Goal: Transaction & Acquisition: Purchase product/service

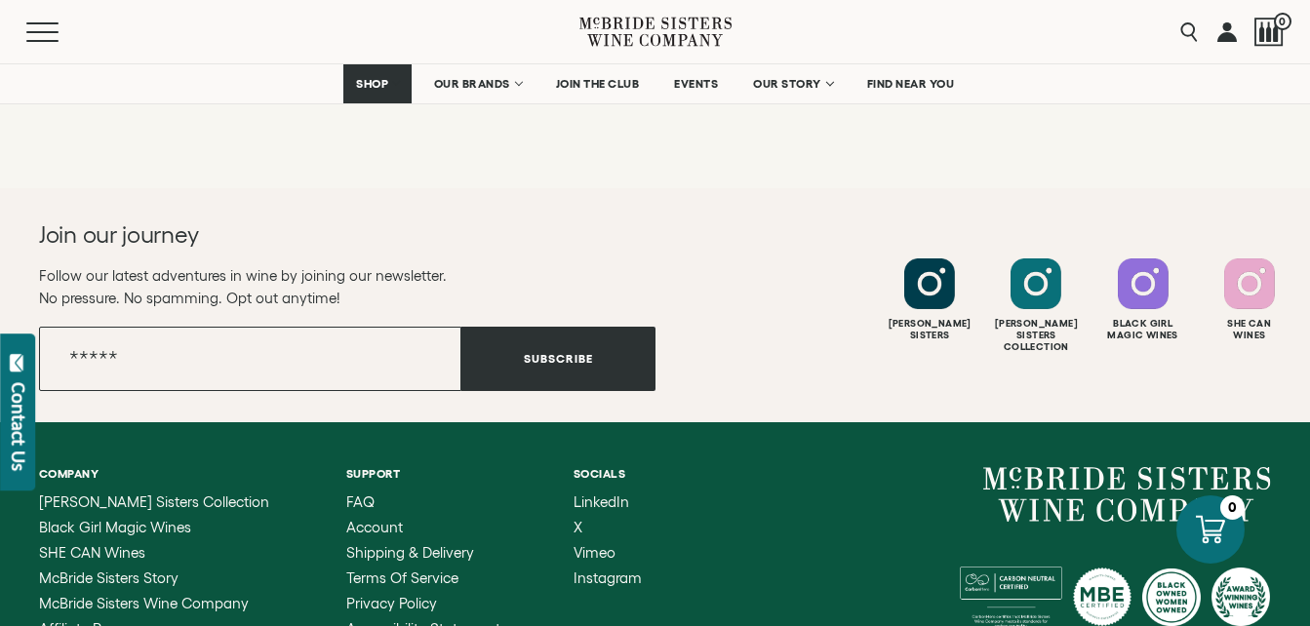
scroll to position [390, 0]
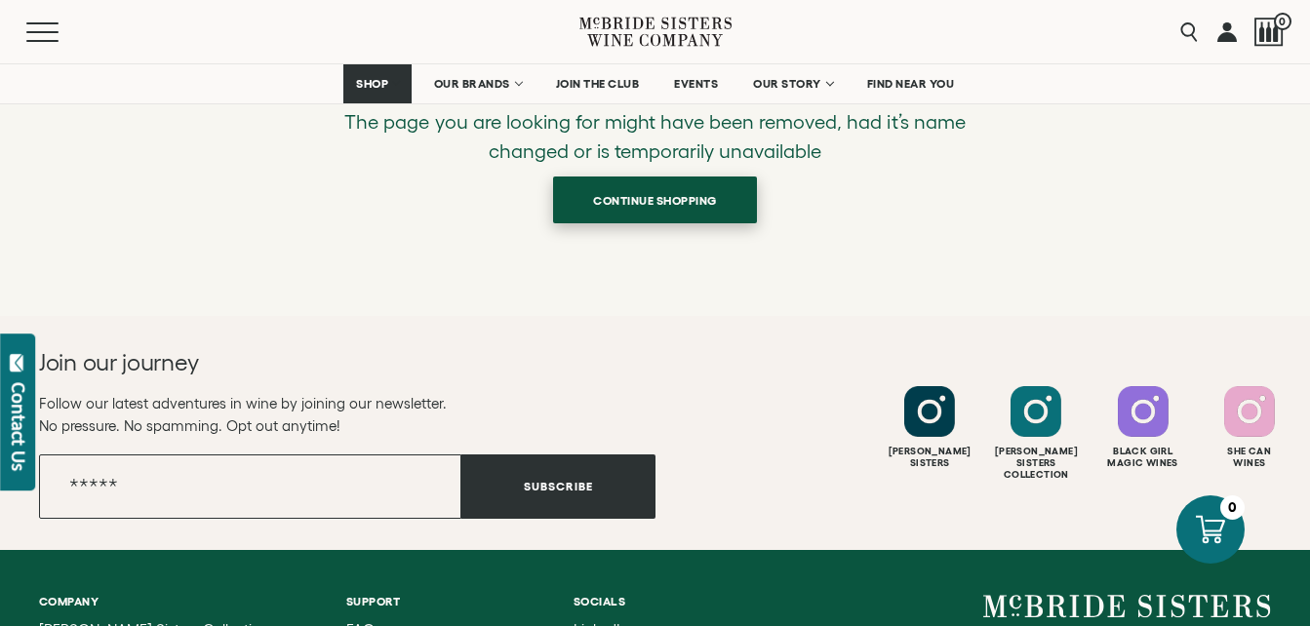
click at [707, 204] on span "Continue shopping" at bounding box center [655, 200] width 192 height 38
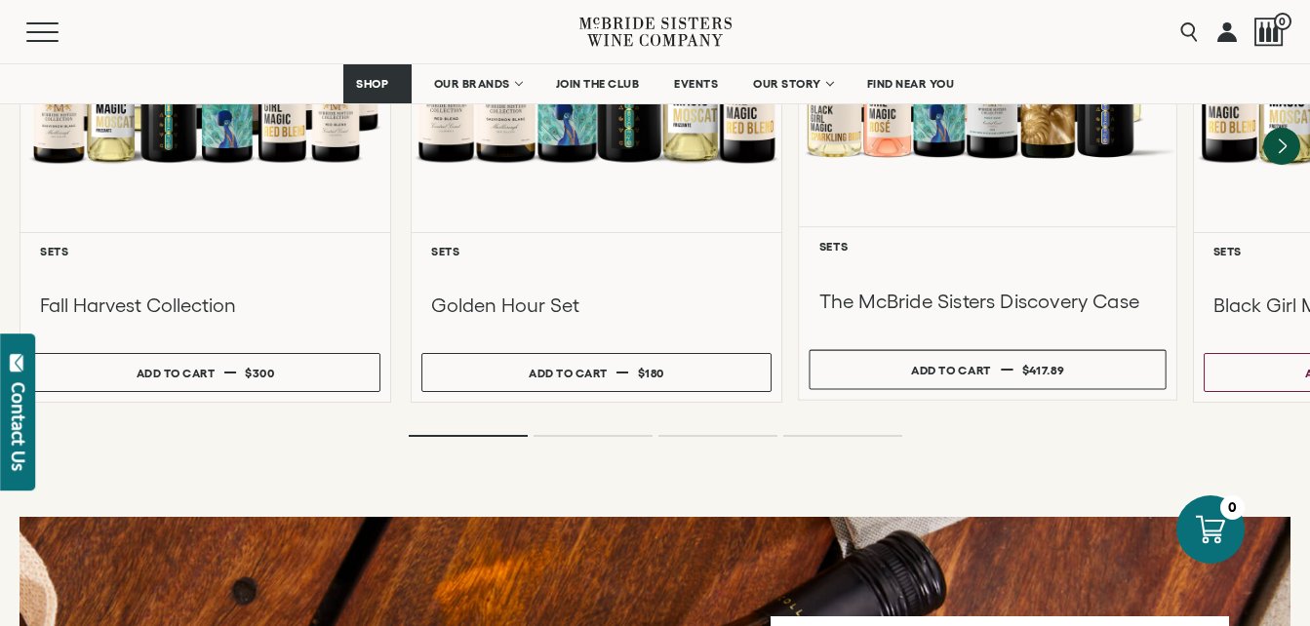
scroll to position [2049, 0]
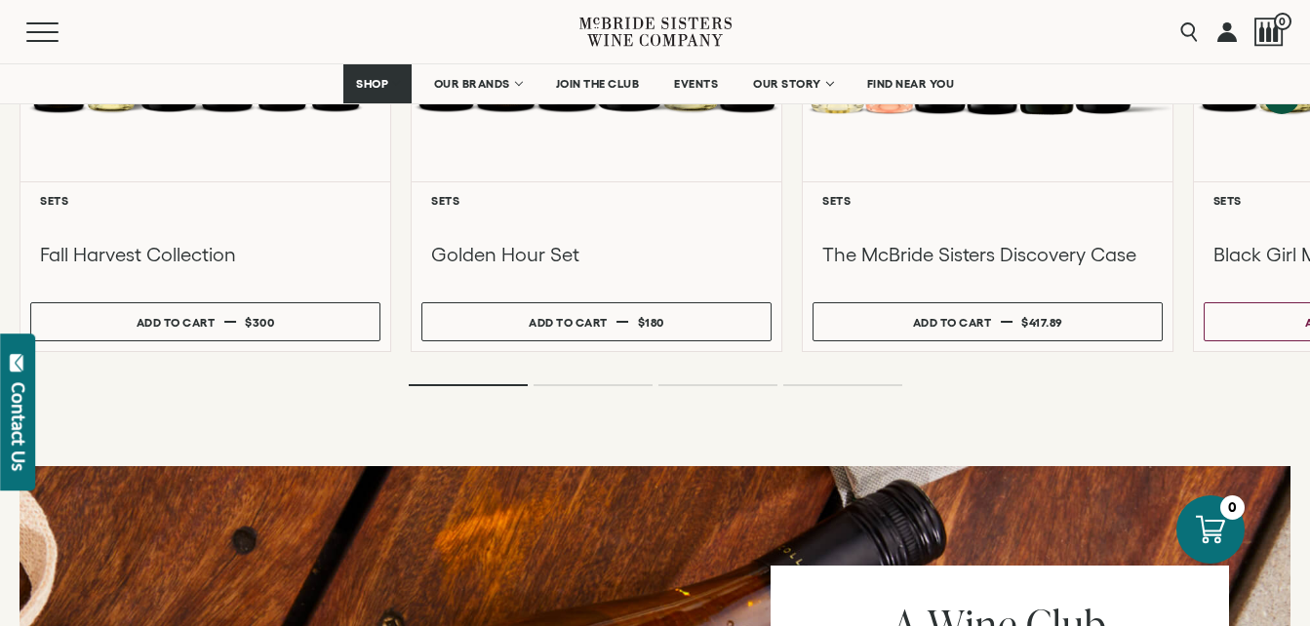
click at [591, 384] on li "Page dot 2" at bounding box center [593, 385] width 119 height 2
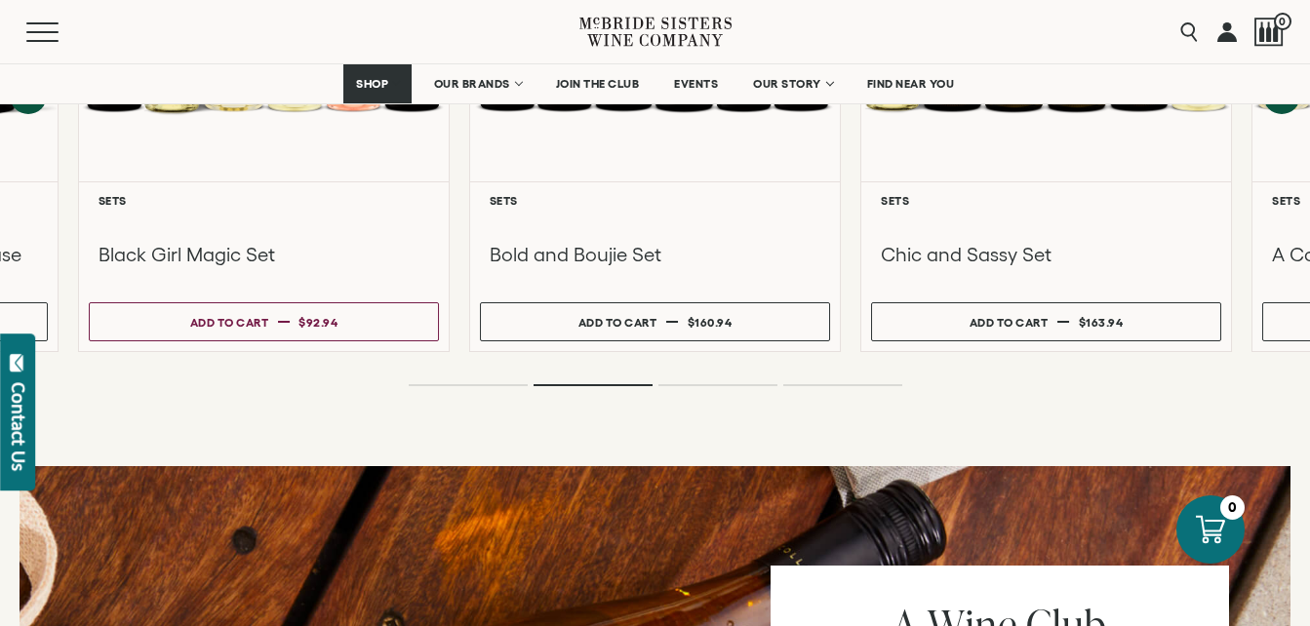
click at [695, 381] on ol at bounding box center [655, 385] width 781 height 8
click at [698, 381] on ol at bounding box center [655, 385] width 781 height 8
click at [704, 381] on ol at bounding box center [655, 385] width 781 height 8
click at [719, 354] on div "**********" at bounding box center [655, 95] width 1310 height 587
click at [720, 381] on ol at bounding box center [655, 385] width 781 height 8
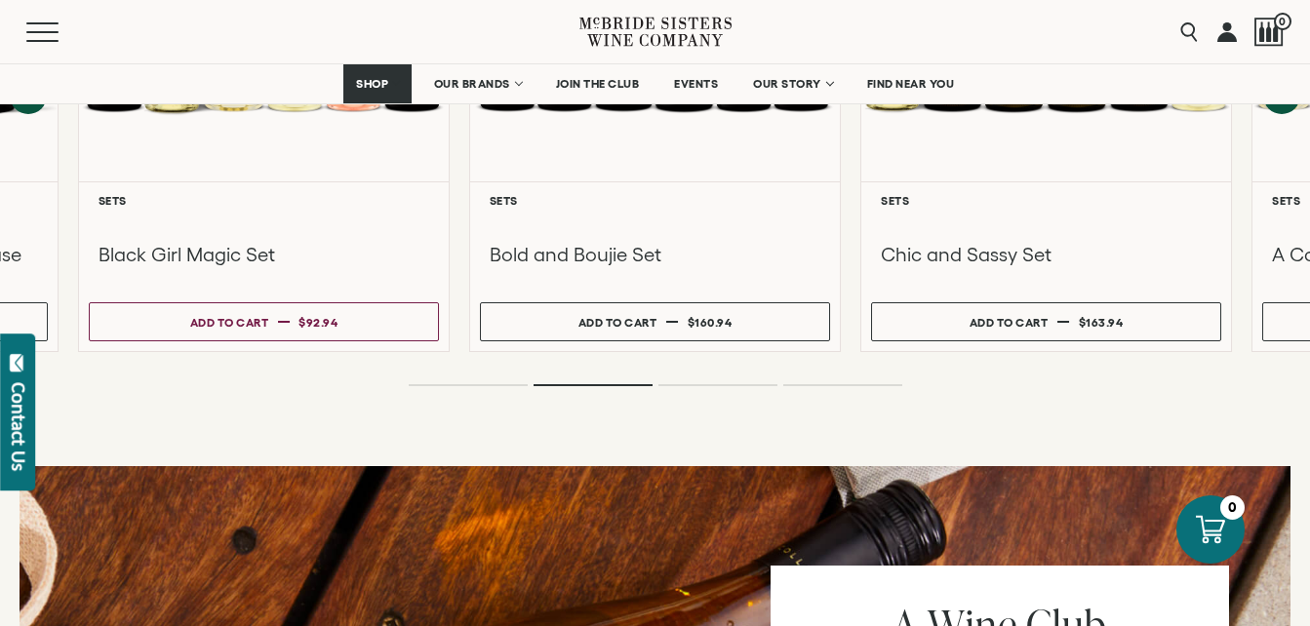
click at [720, 381] on ol at bounding box center [655, 385] width 781 height 8
click at [723, 381] on ol at bounding box center [655, 385] width 781 height 8
click at [723, 384] on li "Page dot 3" at bounding box center [718, 385] width 119 height 2
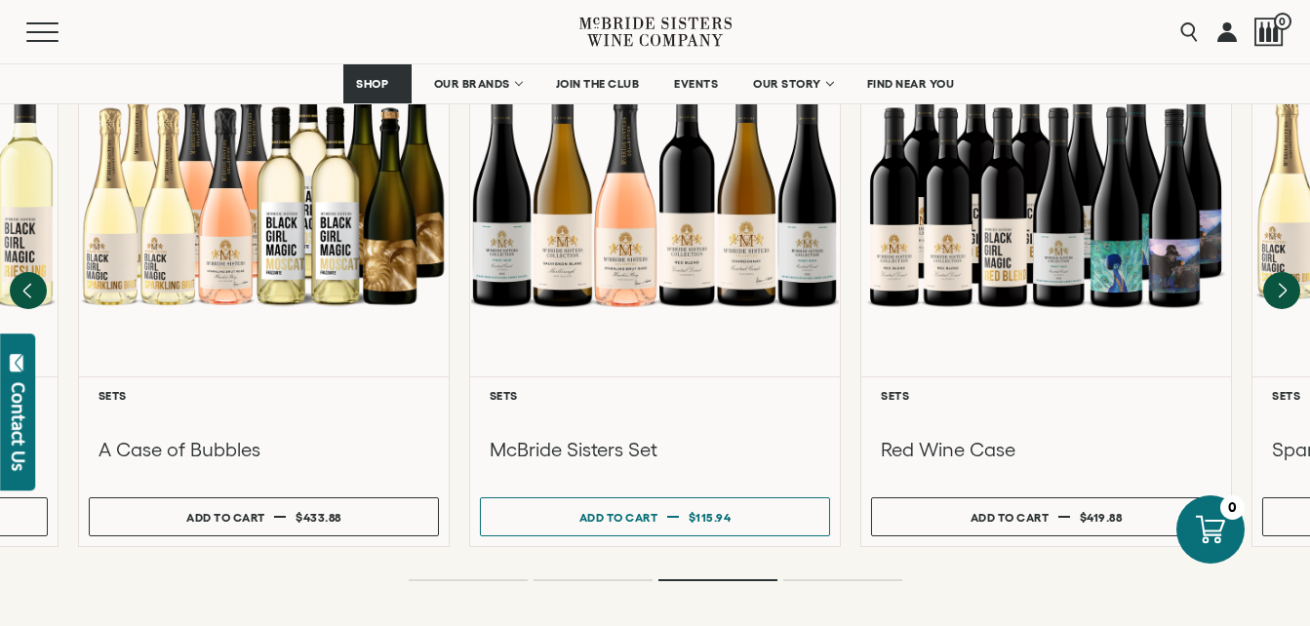
scroll to position [1951, 0]
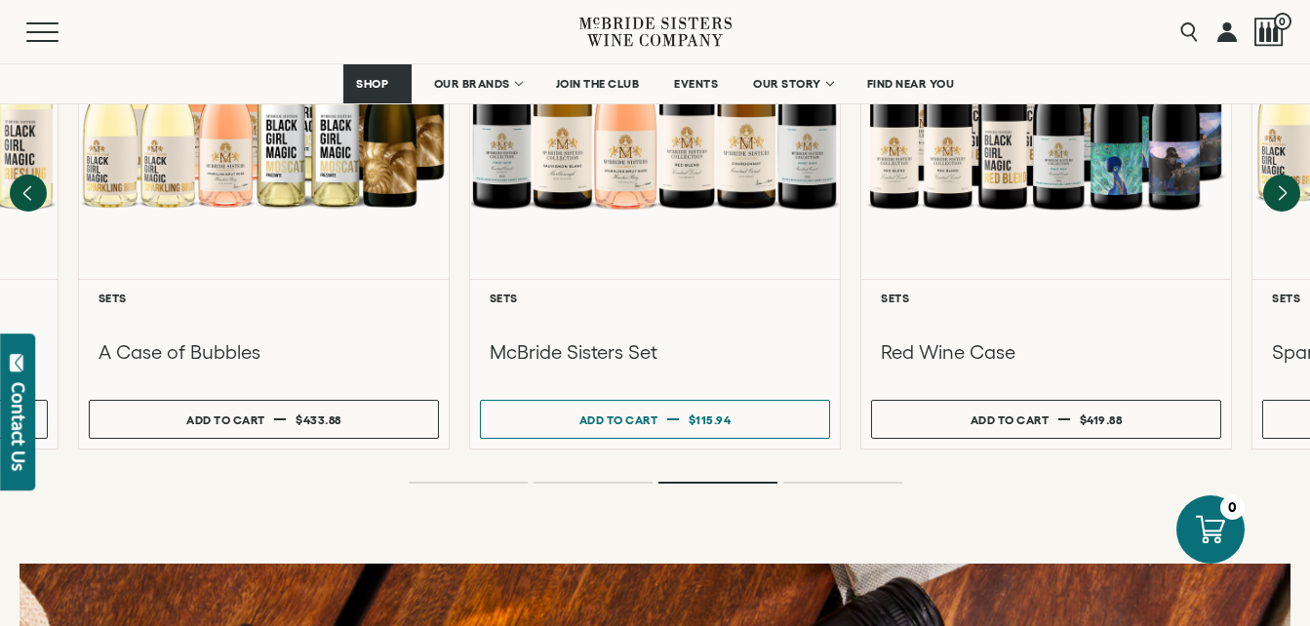
click at [826, 479] on ol at bounding box center [655, 483] width 781 height 8
click at [830, 482] on li "Page dot 4" at bounding box center [842, 483] width 119 height 2
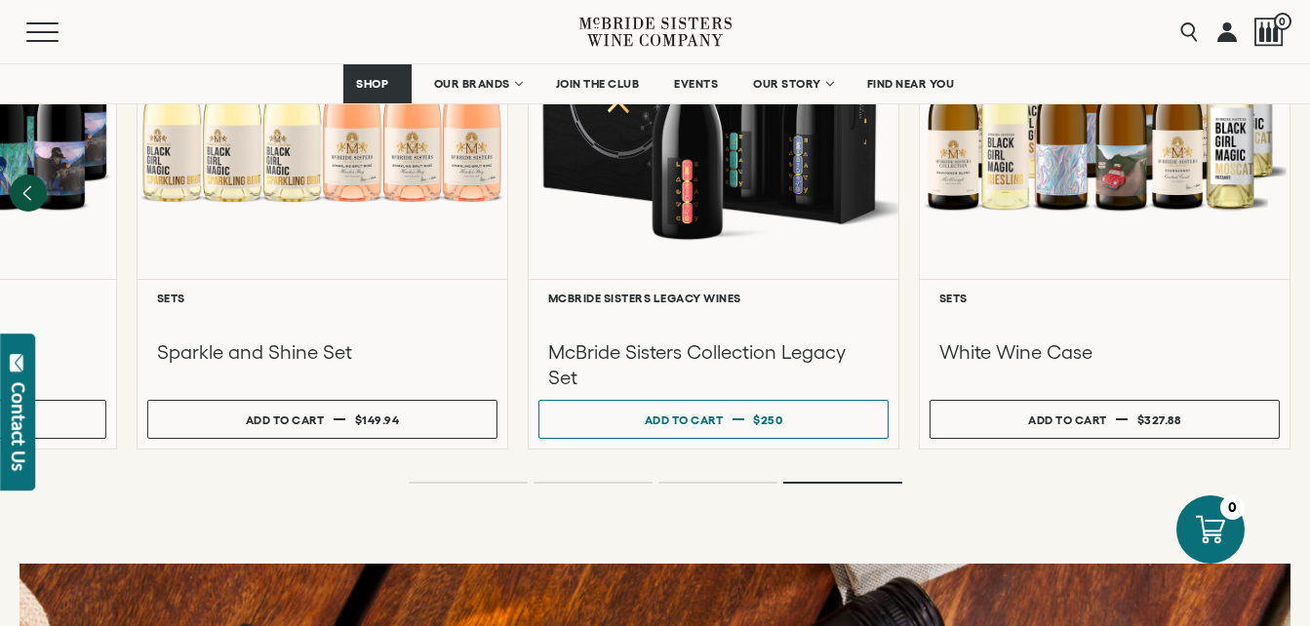
click at [474, 482] on li "Page dot 1" at bounding box center [468, 483] width 119 height 2
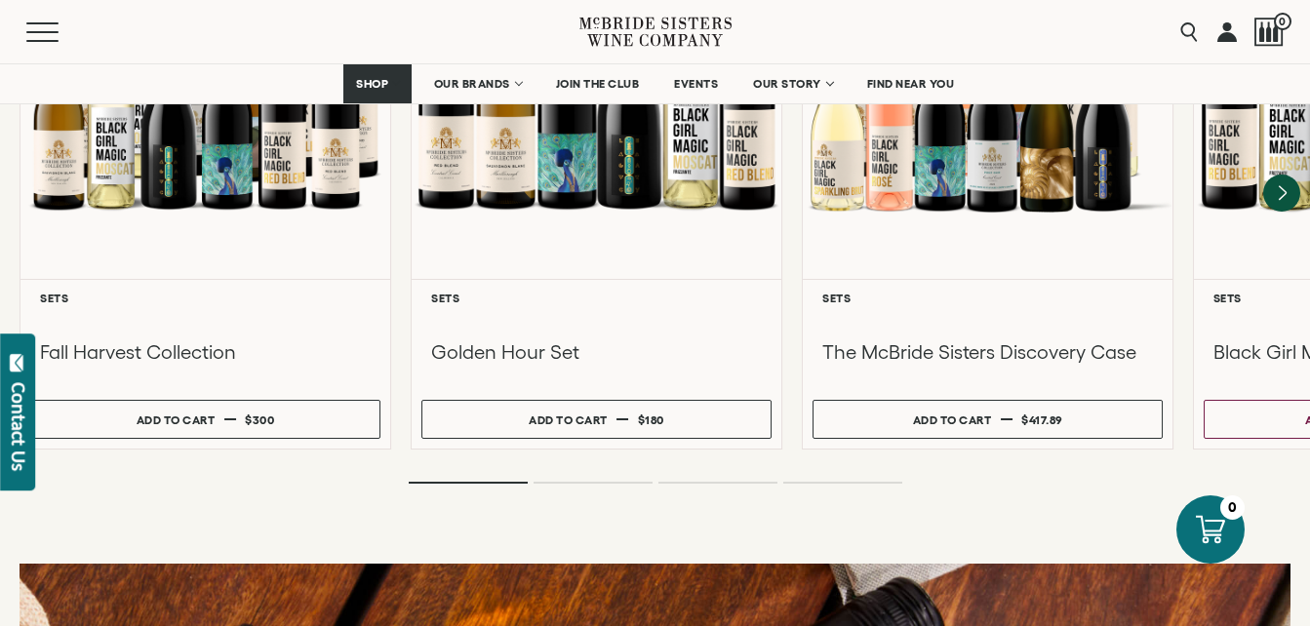
click at [608, 455] on div "**********" at bounding box center [655, 193] width 1310 height 587
click at [608, 482] on li "Page dot 2" at bounding box center [593, 483] width 119 height 2
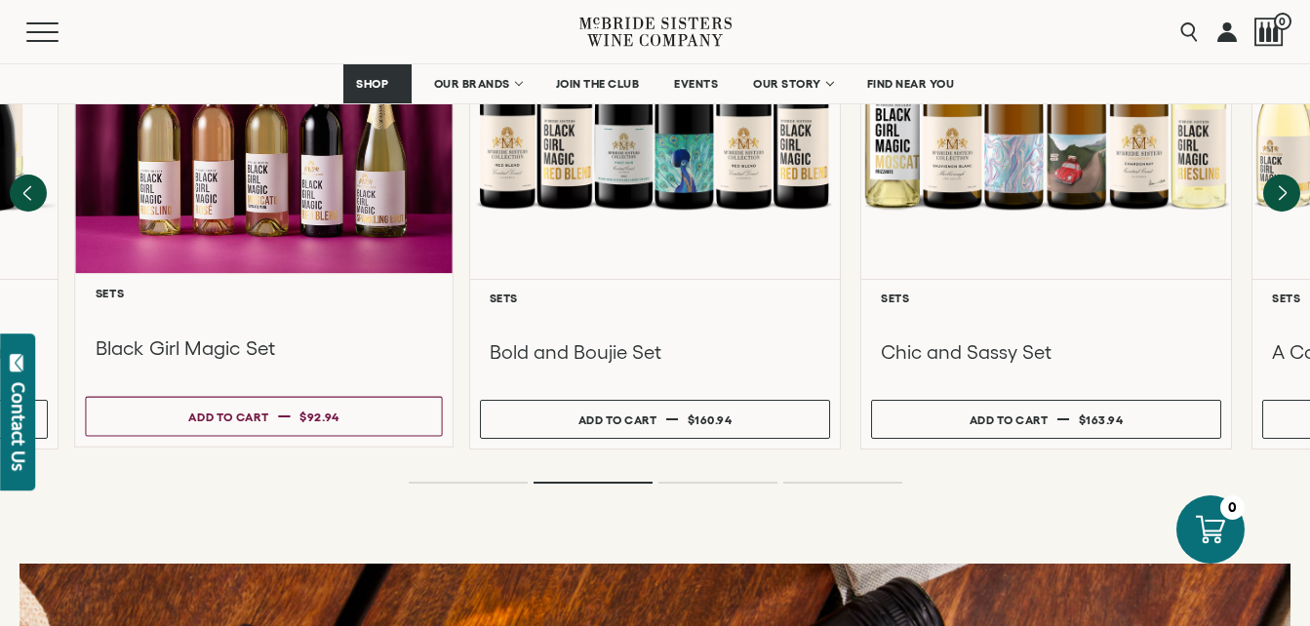
click at [316, 303] on div "Black Girl Magic Set" at bounding box center [263, 344] width 357 height 88
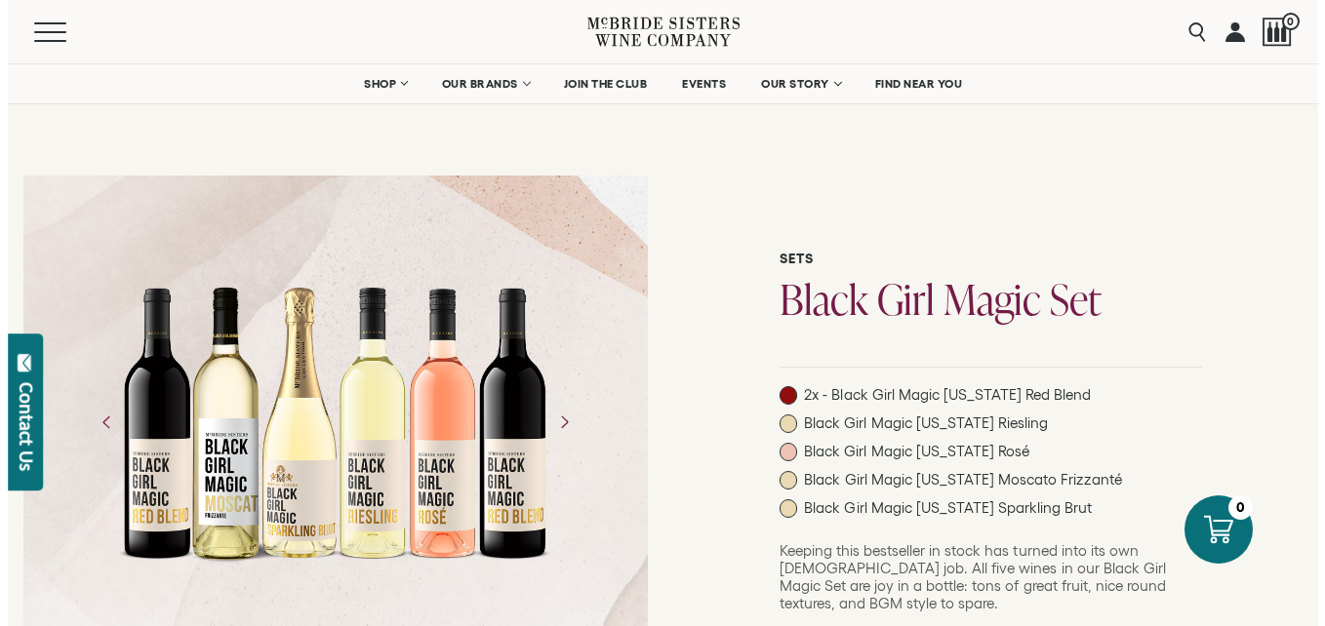
scroll to position [390, 0]
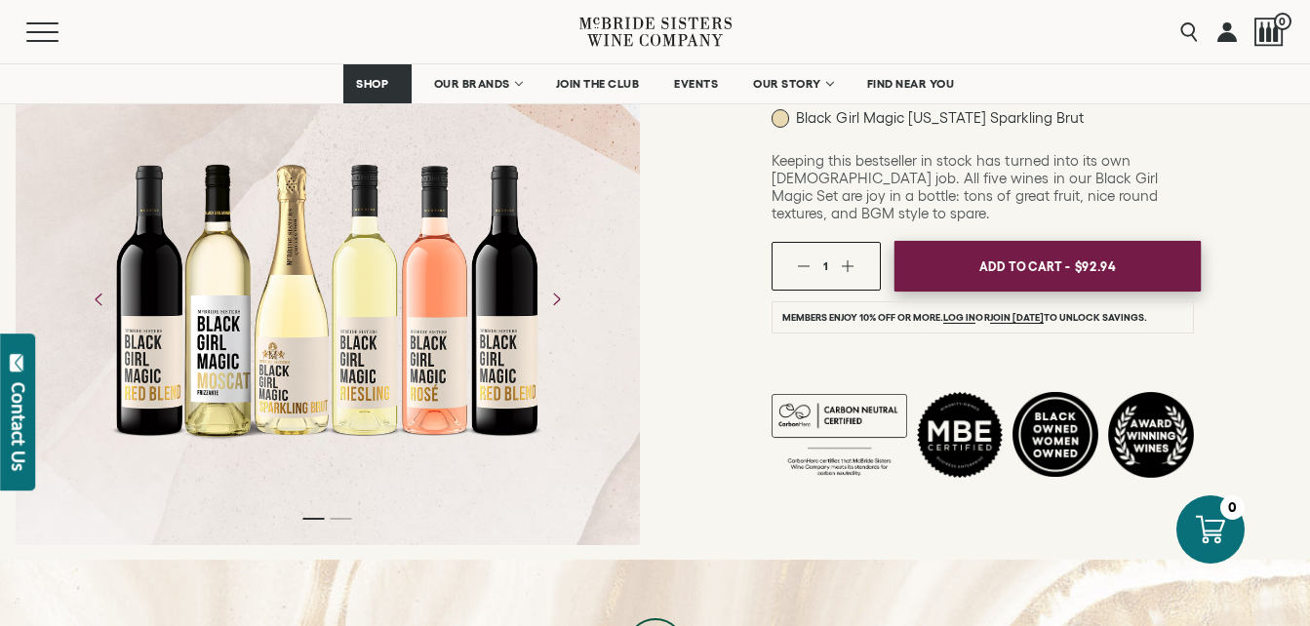
click at [1043, 252] on span "Add To Cart -" at bounding box center [1025, 266] width 90 height 29
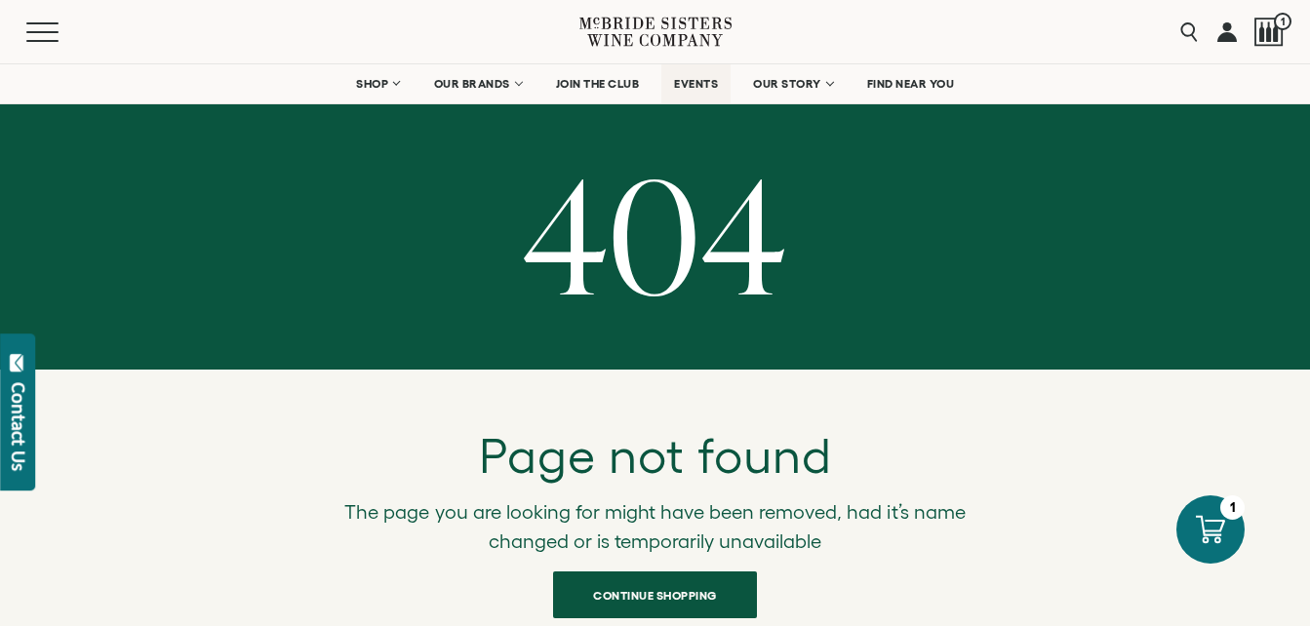
click at [700, 81] on span "EVENTS" at bounding box center [696, 84] width 44 height 14
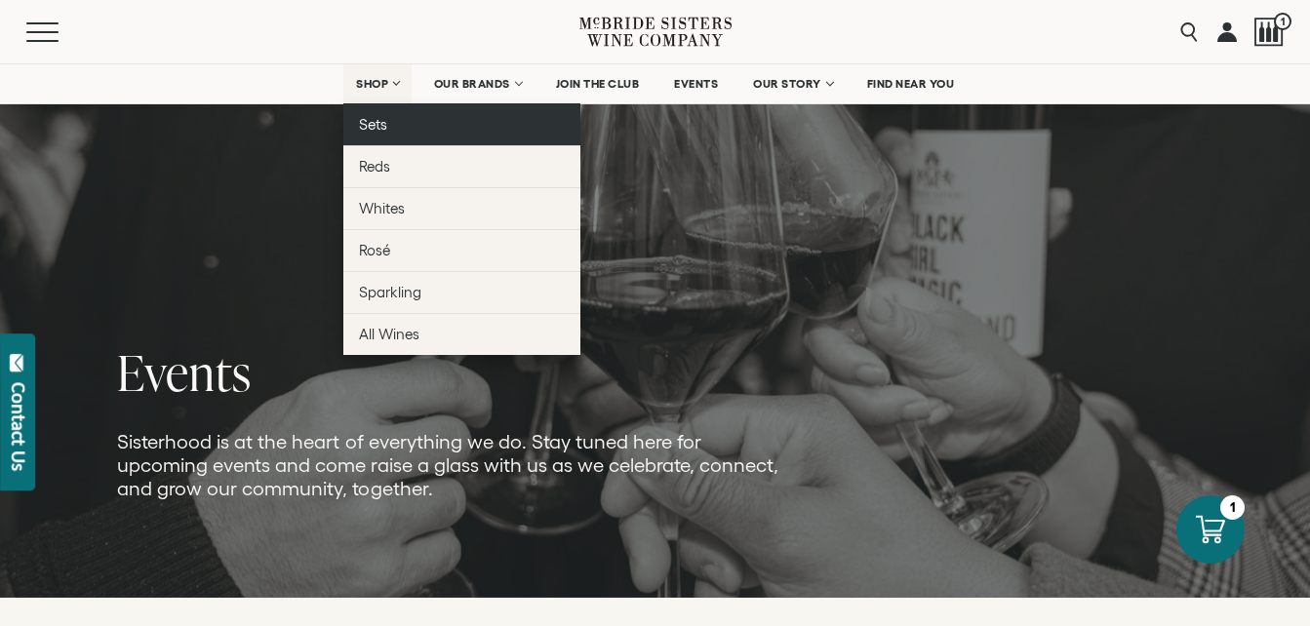
click at [380, 113] on link "Sets" at bounding box center [461, 124] width 237 height 42
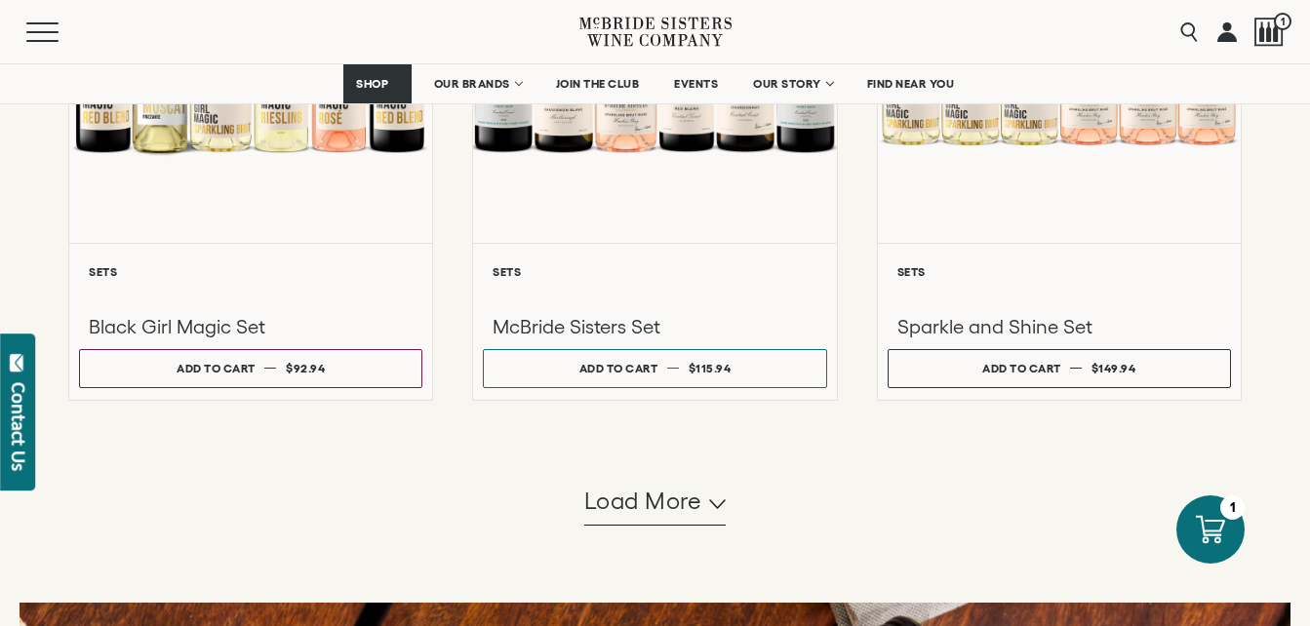
scroll to position [1756, 0]
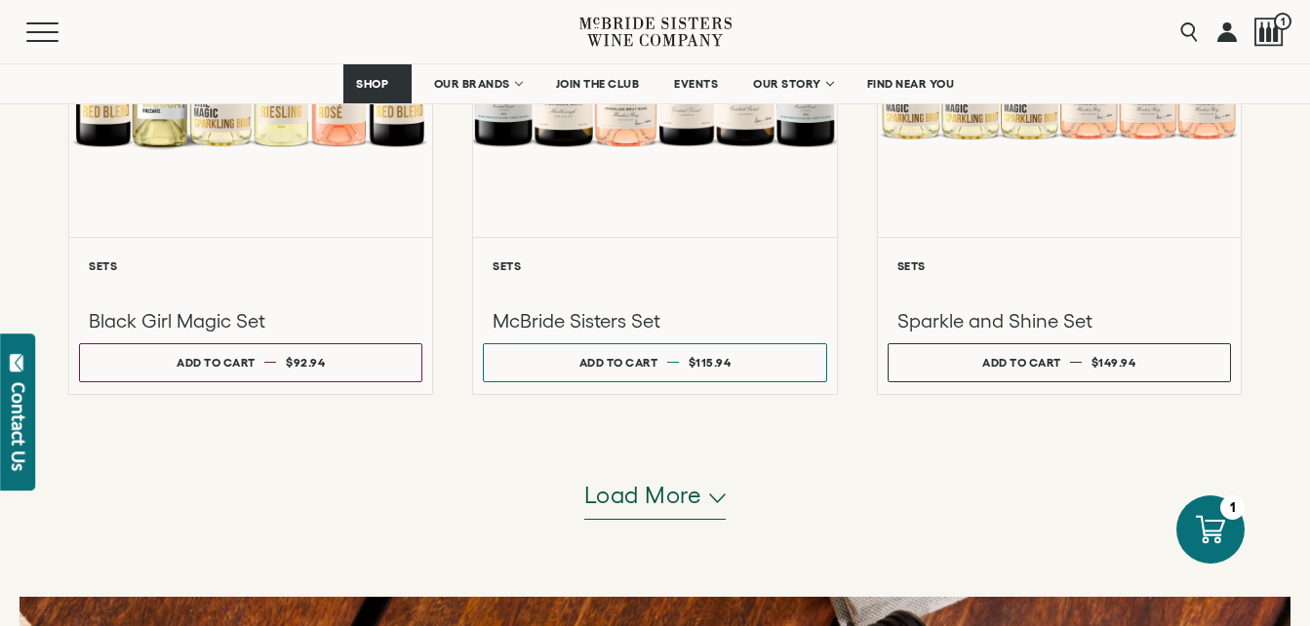
click at [714, 501] on icon "button" at bounding box center [717, 499] width 17 height 10
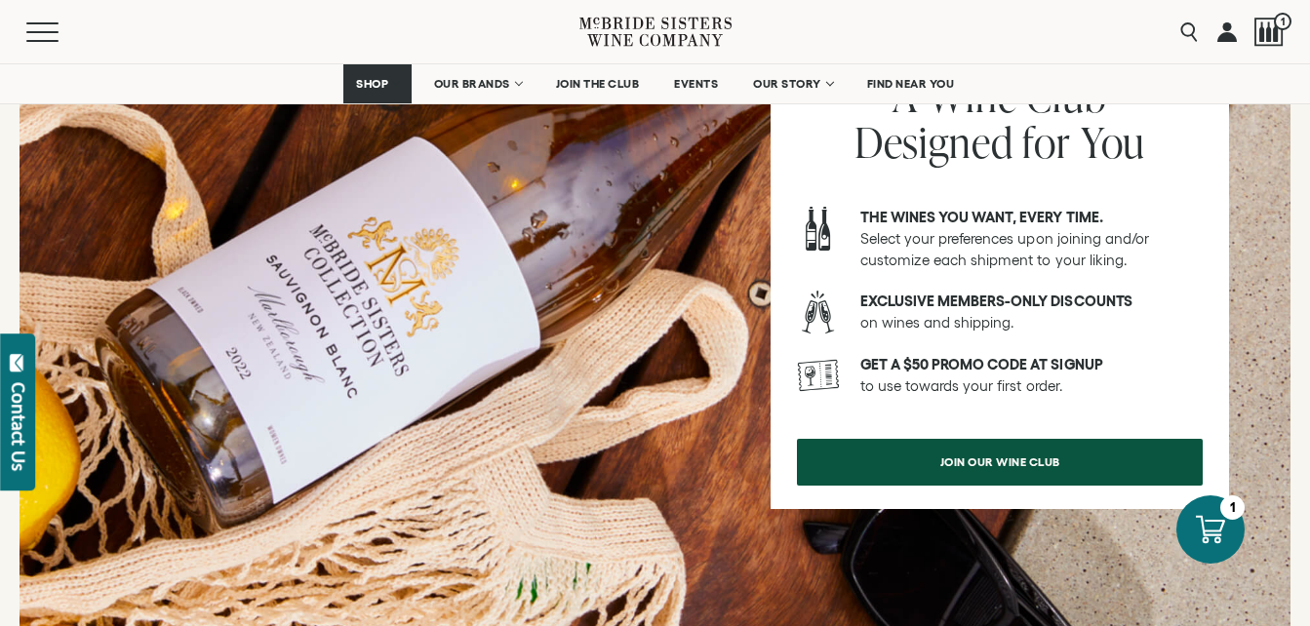
scroll to position [3415, 0]
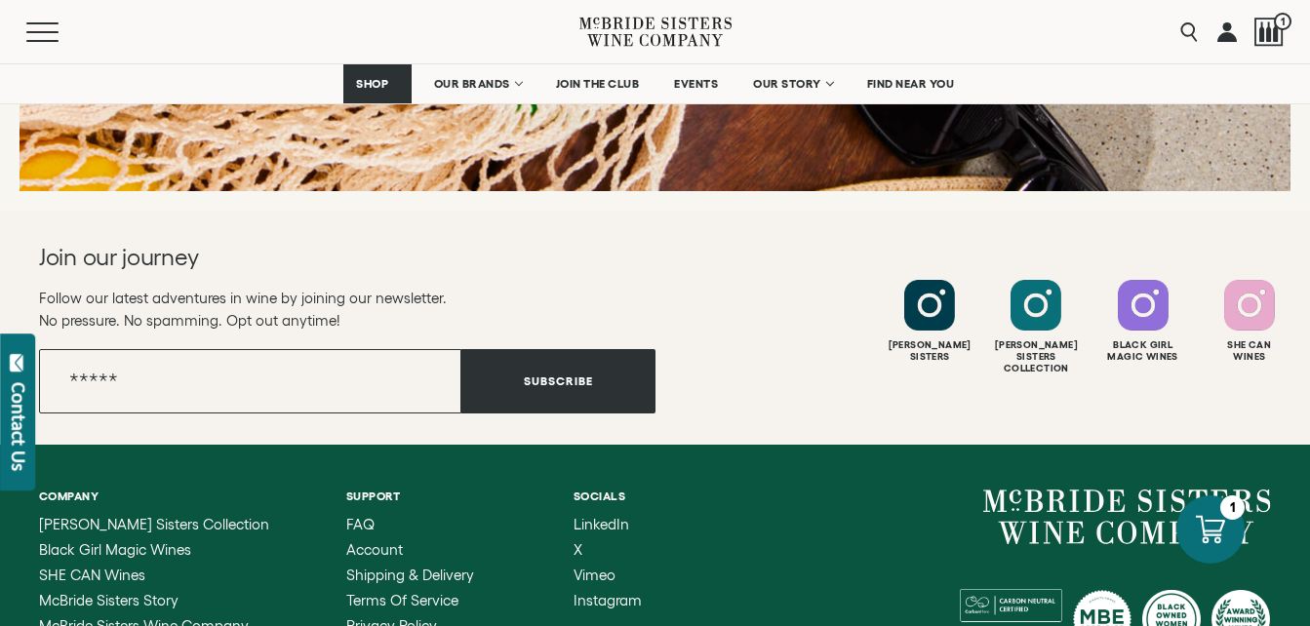
click at [701, 332] on div "[PERSON_NAME] Sisters [PERSON_NAME] Sisters Collection" at bounding box center [964, 327] width 617 height 95
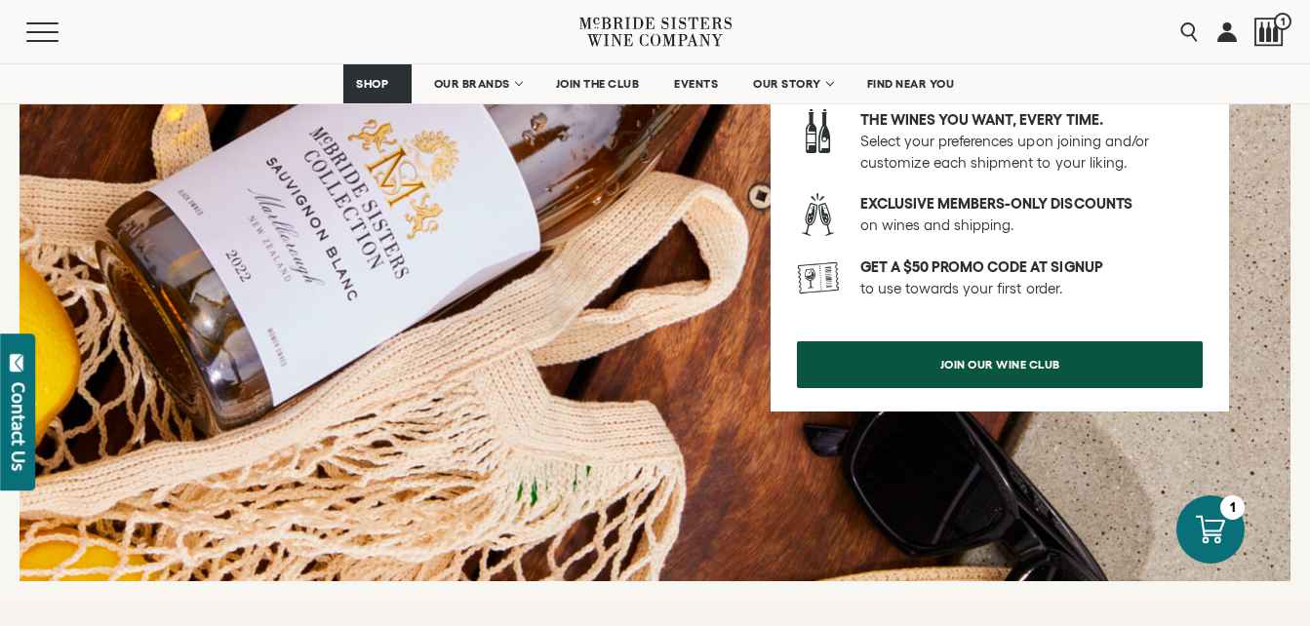
scroll to position [2634, 0]
